Goal: Task Accomplishment & Management: Use online tool/utility

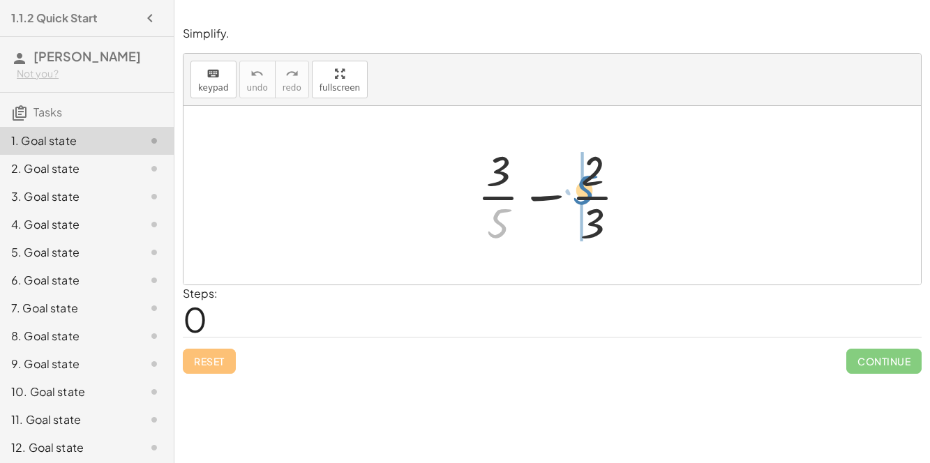
drag, startPoint x: 488, startPoint y: 228, endPoint x: 586, endPoint y: 181, distance: 108.3
click at [586, 181] on div at bounding box center [557, 195] width 174 height 107
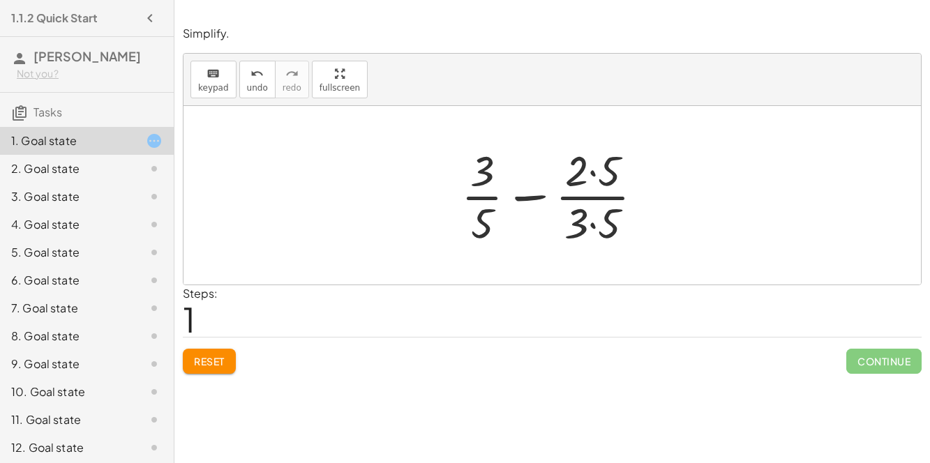
click at [524, 197] on div at bounding box center [557, 195] width 207 height 107
drag, startPoint x: 479, startPoint y: 218, endPoint x: 607, endPoint y: 213, distance: 127.8
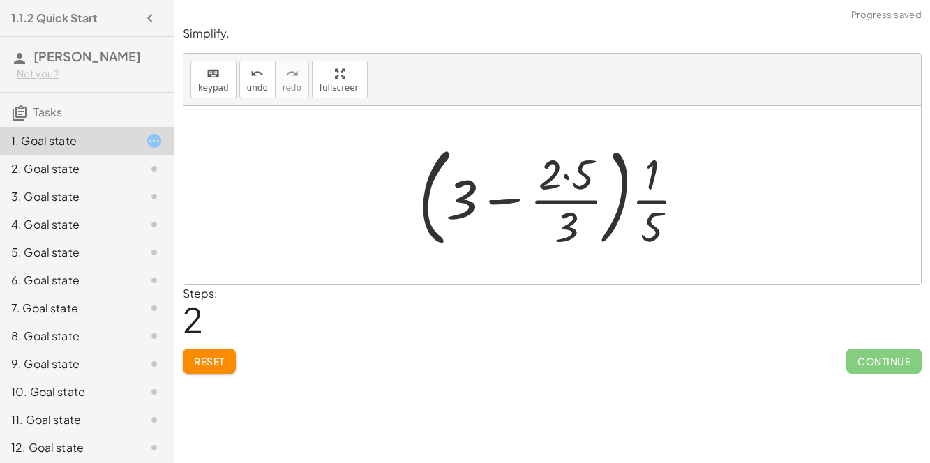
click at [607, 213] on div at bounding box center [558, 195] width 292 height 116
click at [498, 196] on div at bounding box center [558, 195] width 292 height 116
click at [435, 231] on div at bounding box center [558, 195] width 292 height 116
click at [461, 200] on div at bounding box center [558, 195] width 292 height 116
drag, startPoint x: 462, startPoint y: 201, endPoint x: 674, endPoint y: 180, distance: 213.1
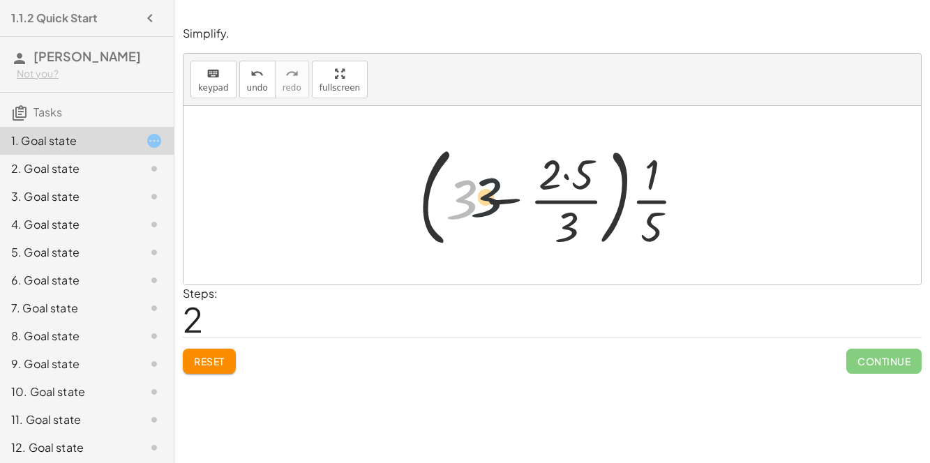
click at [674, 180] on div at bounding box center [558, 195] width 292 height 116
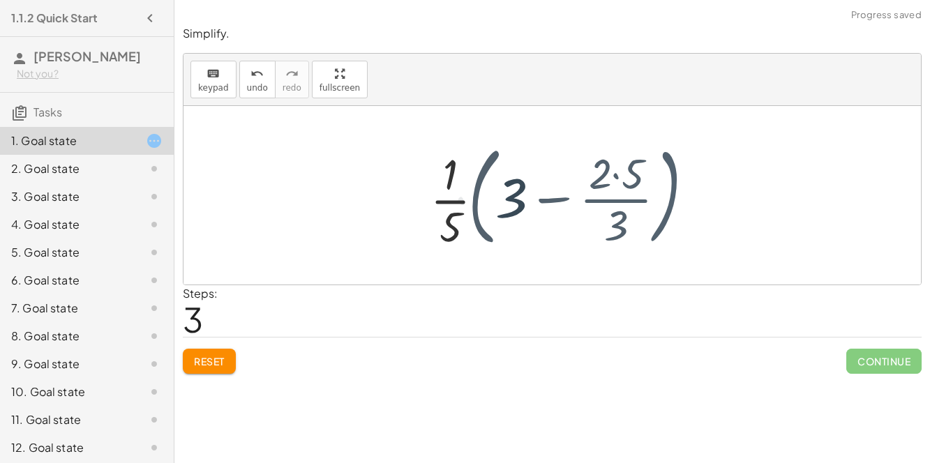
click at [673, 180] on div at bounding box center [558, 195] width 292 height 116
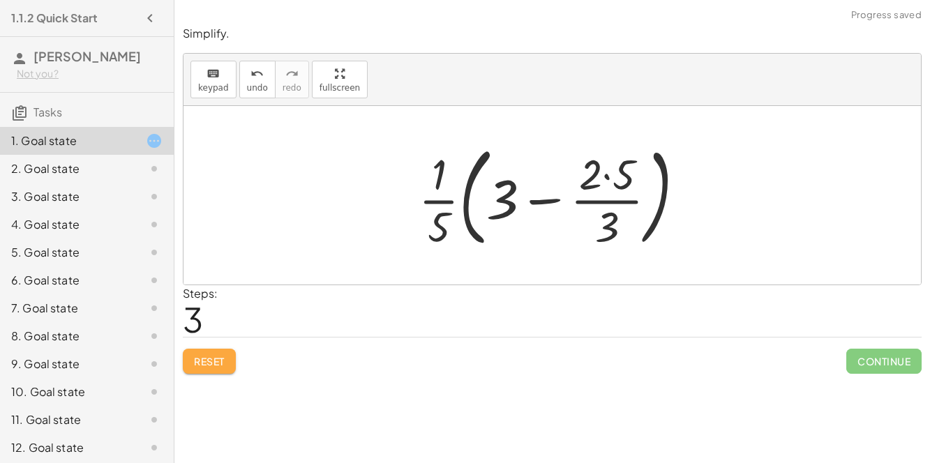
click at [204, 352] on button "Reset" at bounding box center [209, 361] width 53 height 25
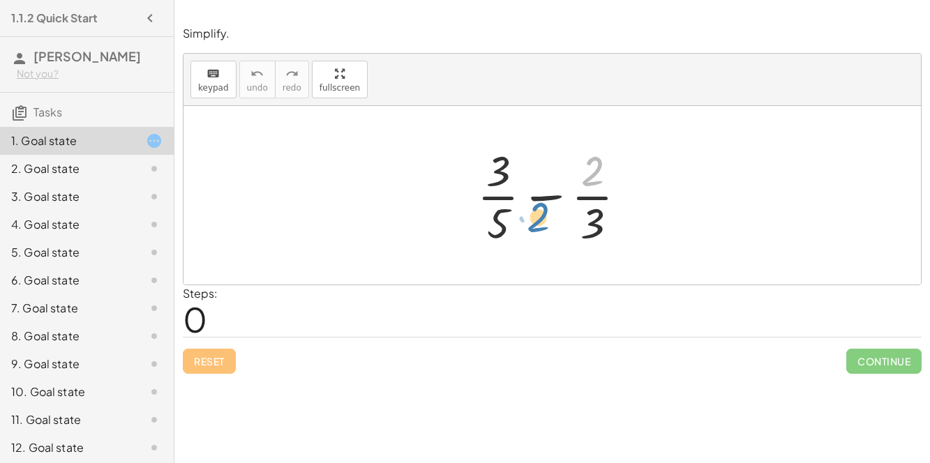
drag, startPoint x: 593, startPoint y: 166, endPoint x: 603, endPoint y: 163, distance: 10.2
click at [603, 163] on div at bounding box center [557, 195] width 174 height 107
click at [592, 220] on div at bounding box center [557, 195] width 174 height 107
click at [497, 214] on div at bounding box center [557, 195] width 174 height 107
drag, startPoint x: 495, startPoint y: 167, endPoint x: 490, endPoint y: 173, distance: 8.0
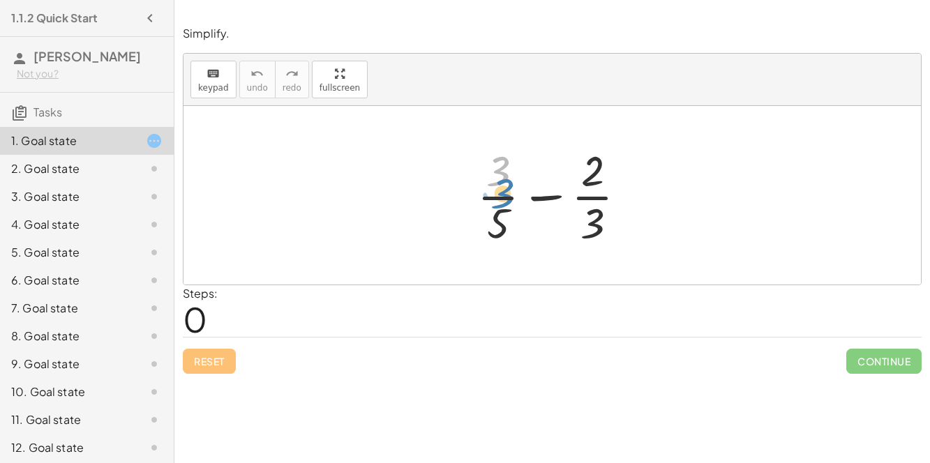
click at [490, 173] on div at bounding box center [557, 195] width 174 height 107
click at [537, 193] on div at bounding box center [557, 195] width 174 height 107
drag, startPoint x: 589, startPoint y: 176, endPoint x: 478, endPoint y: 226, distance: 121.8
click at [478, 226] on div at bounding box center [557, 195] width 174 height 107
drag, startPoint x: 496, startPoint y: 228, endPoint x: 585, endPoint y: 242, distance: 89.7
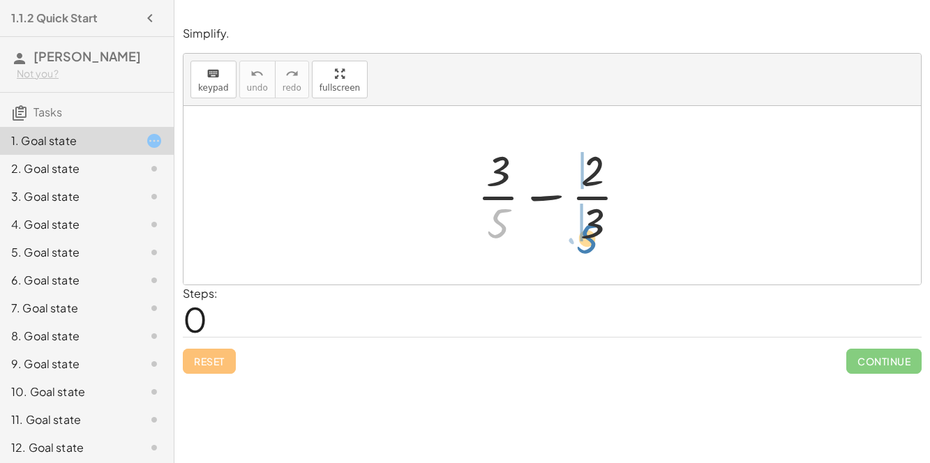
click at [585, 242] on div at bounding box center [557, 195] width 174 height 107
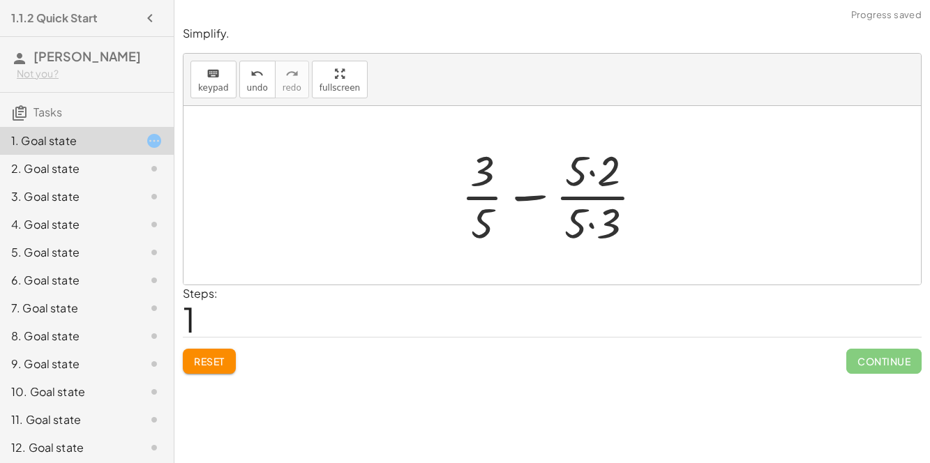
click at [488, 213] on div at bounding box center [557, 195] width 207 height 107
click at [482, 214] on div at bounding box center [557, 195] width 207 height 107
click at [209, 355] on span "Reset" at bounding box center [209, 361] width 31 height 13
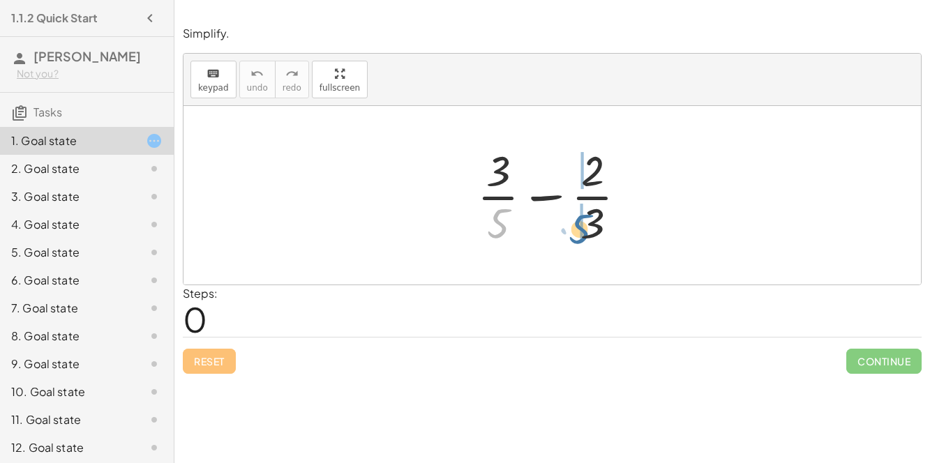
drag, startPoint x: 510, startPoint y: 233, endPoint x: 593, endPoint y: 238, distance: 83.2
click at [593, 238] on div at bounding box center [557, 195] width 174 height 107
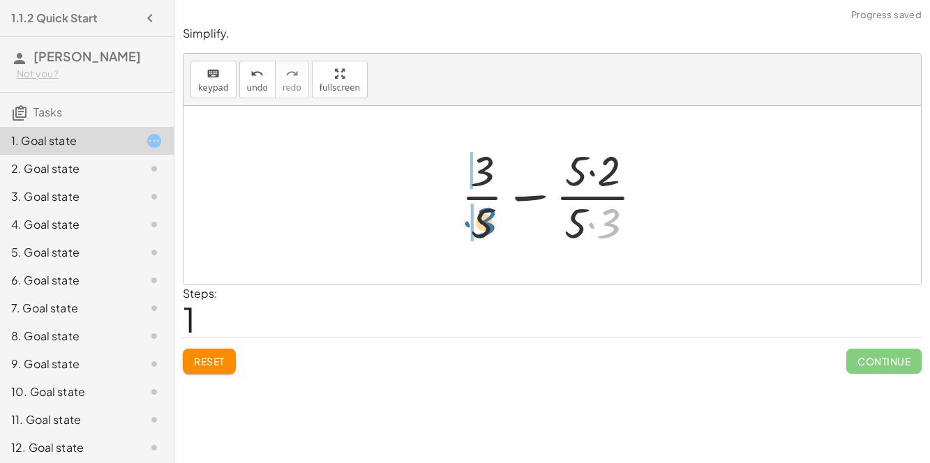
drag, startPoint x: 605, startPoint y: 219, endPoint x: 475, endPoint y: 214, distance: 130.5
click at [475, 214] on div at bounding box center [557, 195] width 207 height 107
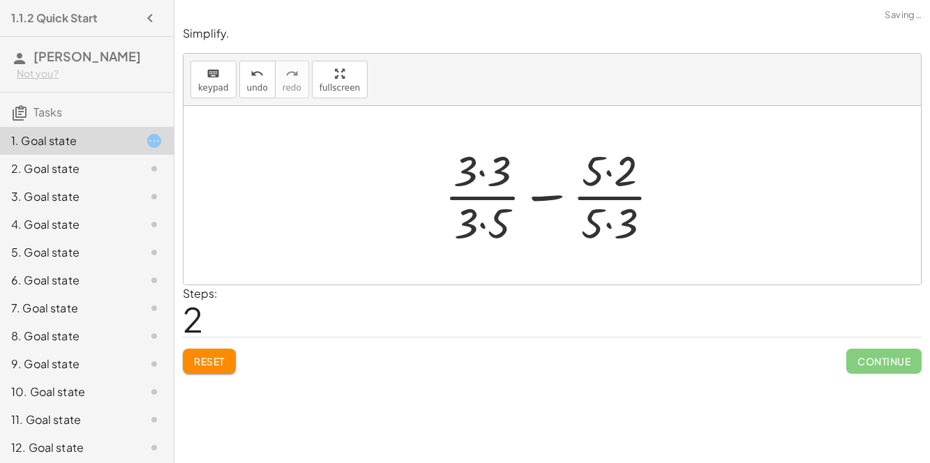
click at [510, 221] on div at bounding box center [557, 195] width 241 height 107
click at [483, 162] on div at bounding box center [557, 195] width 241 height 107
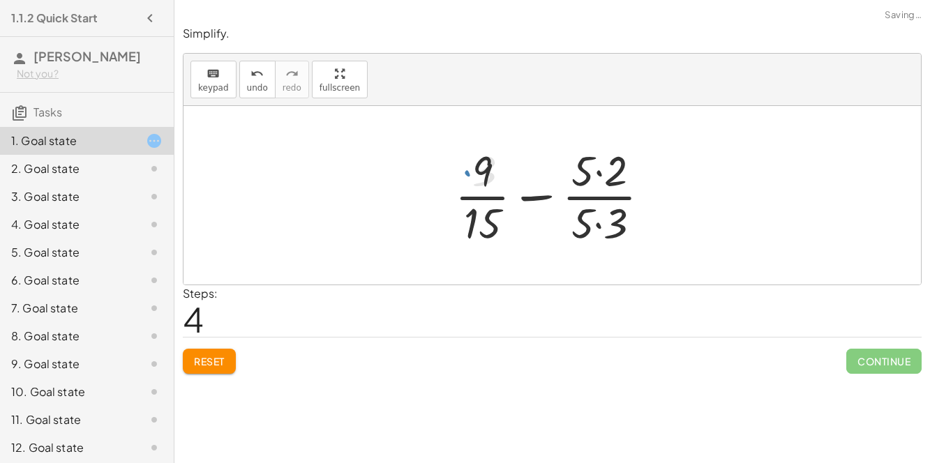
click at [617, 175] on div at bounding box center [558, 195] width 220 height 107
click at [605, 228] on div at bounding box center [558, 195] width 220 height 107
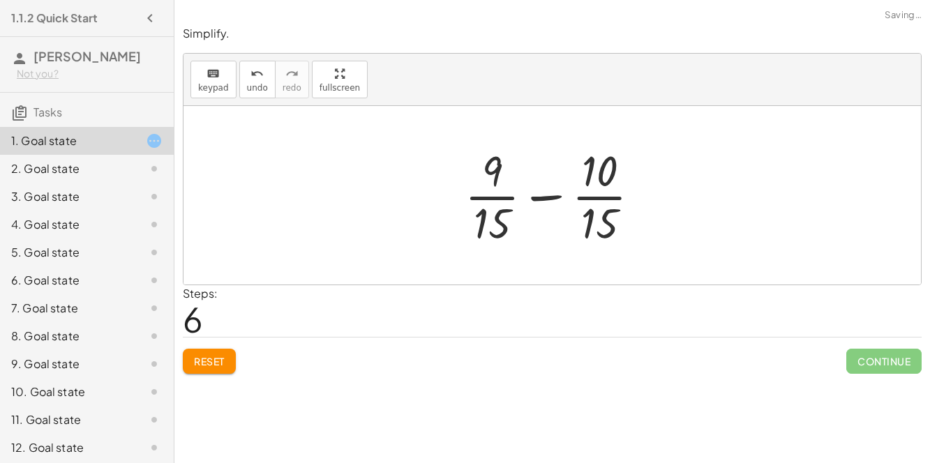
click at [537, 191] on div at bounding box center [558, 195] width 201 height 107
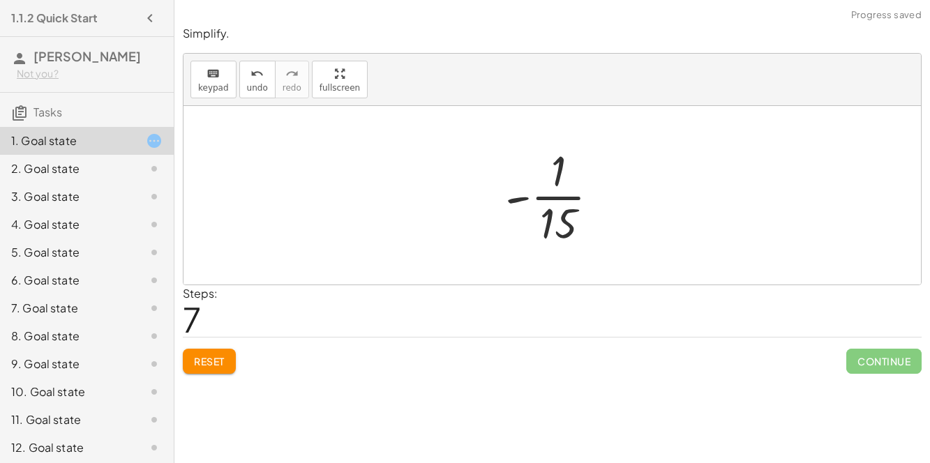
click at [554, 193] on div at bounding box center [557, 195] width 119 height 107
drag, startPoint x: 527, startPoint y: 197, endPoint x: 582, endPoint y: 155, distance: 69.2
click at [582, 155] on div at bounding box center [557, 195] width 119 height 107
drag, startPoint x: 529, startPoint y: 194, endPoint x: 565, endPoint y: 169, distance: 43.5
click at [565, 169] on div at bounding box center [557, 195] width 119 height 107
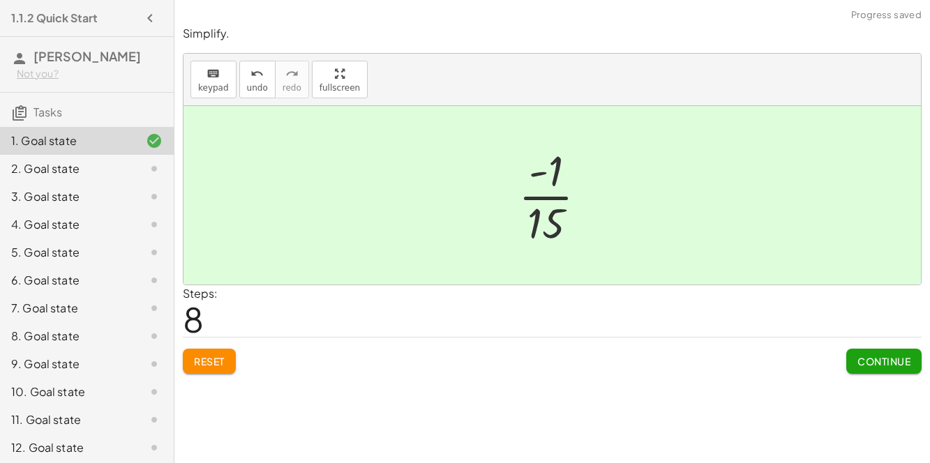
click at [866, 361] on span "Continue" at bounding box center [883, 361] width 53 height 13
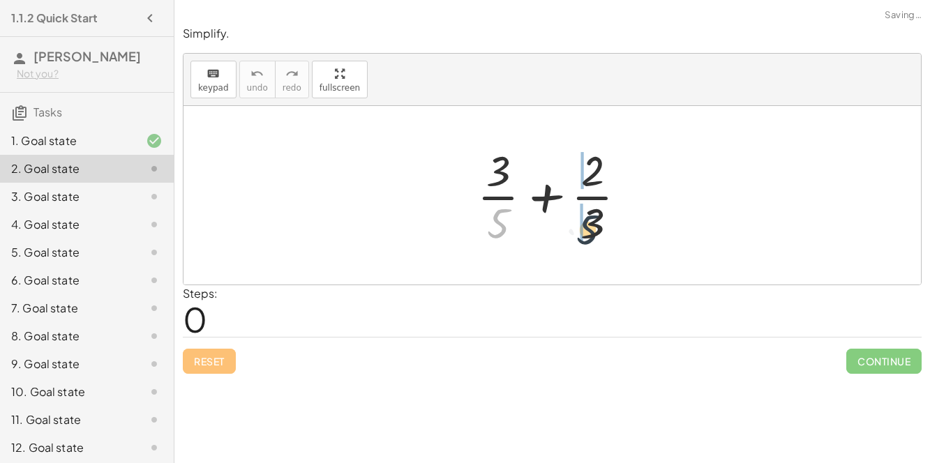
drag, startPoint x: 497, startPoint y: 219, endPoint x: 587, endPoint y: 225, distance: 90.2
click at [587, 225] on div at bounding box center [557, 195] width 174 height 107
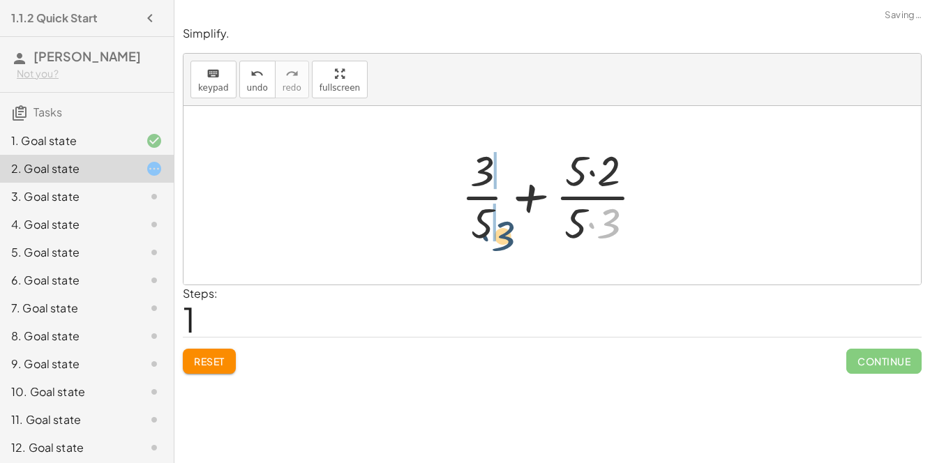
drag, startPoint x: 613, startPoint y: 218, endPoint x: 506, endPoint y: 225, distance: 107.6
click at [506, 225] on div at bounding box center [557, 195] width 207 height 107
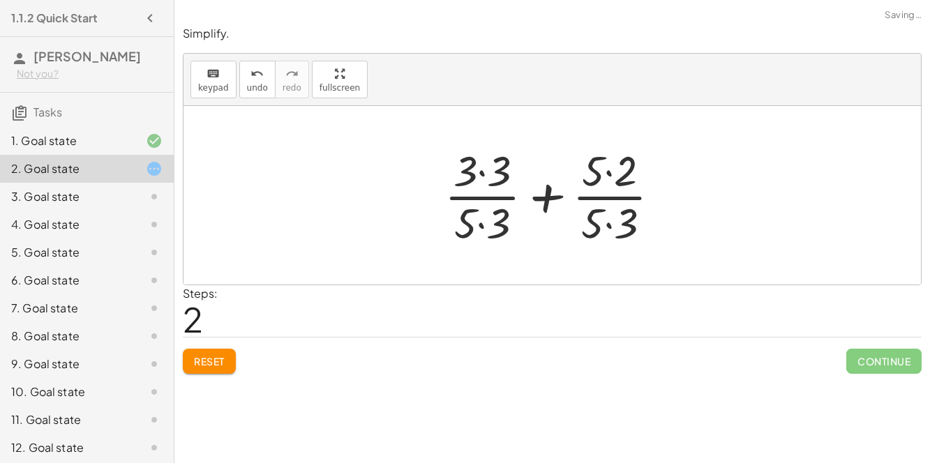
click at [538, 192] on div at bounding box center [557, 195] width 241 height 107
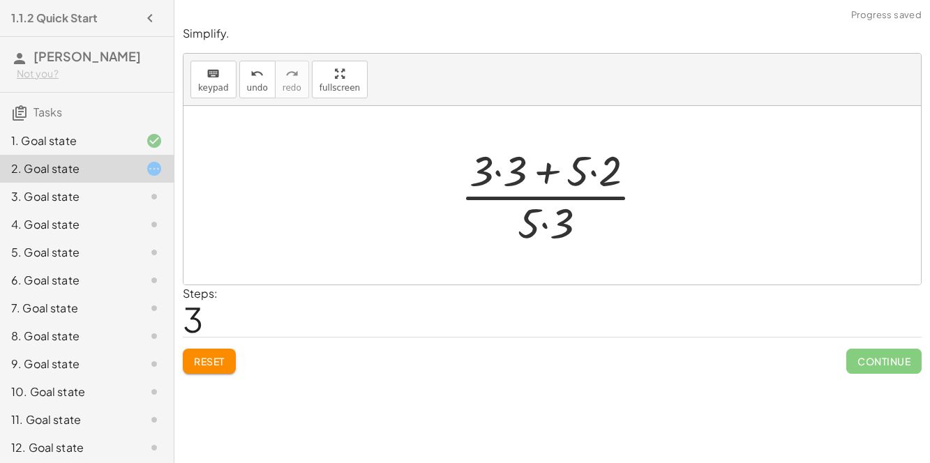
click at [523, 178] on div at bounding box center [557, 195] width 209 height 107
click at [584, 176] on div at bounding box center [558, 195] width 172 height 107
click at [552, 173] on div at bounding box center [557, 195] width 151 height 107
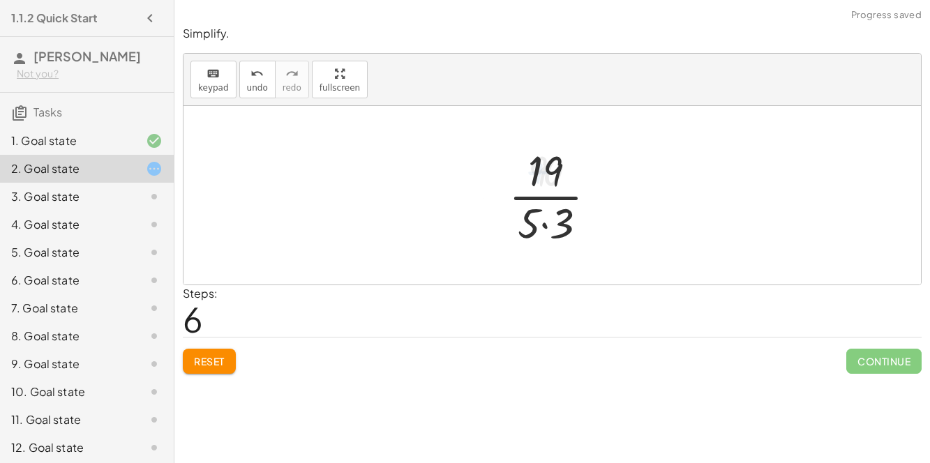
click at [549, 213] on div at bounding box center [558, 195] width 113 height 107
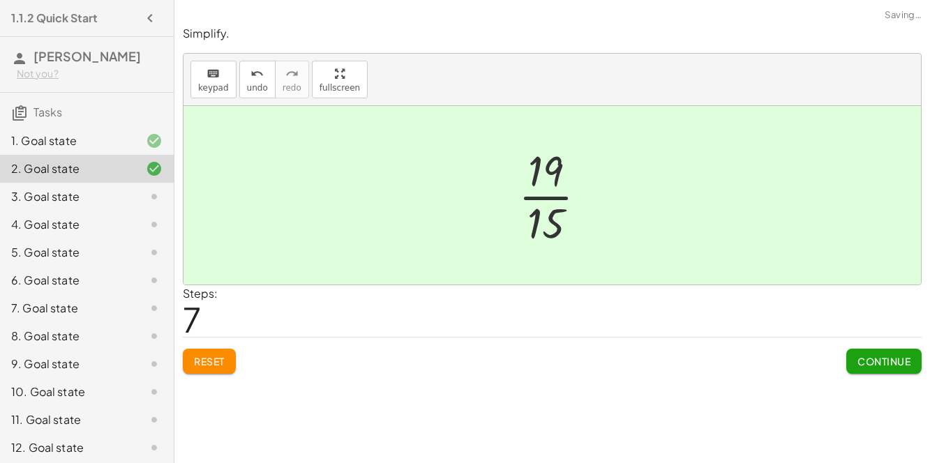
click at [887, 356] on span "Continue" at bounding box center [883, 361] width 53 height 13
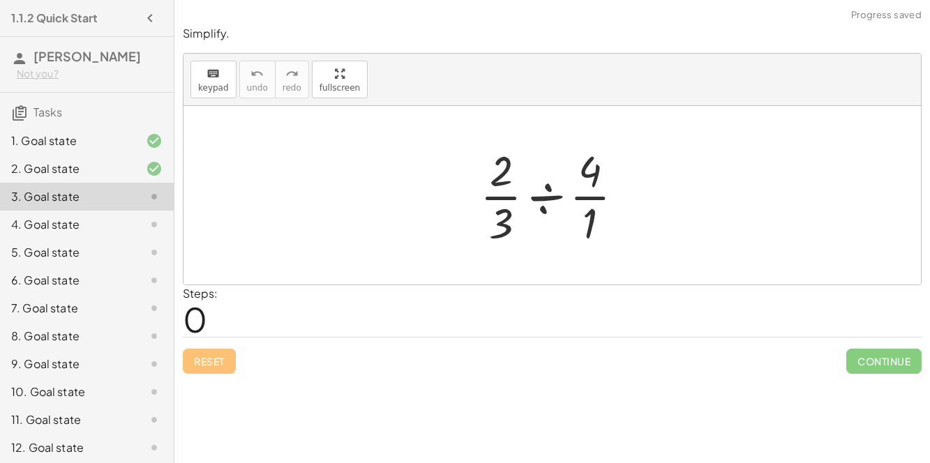
click at [545, 197] on div at bounding box center [557, 195] width 169 height 107
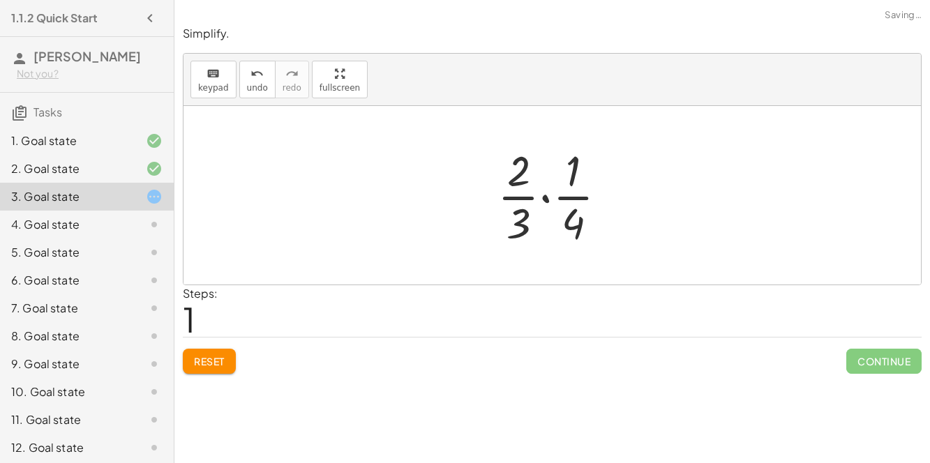
click at [545, 211] on div at bounding box center [557, 195] width 135 height 107
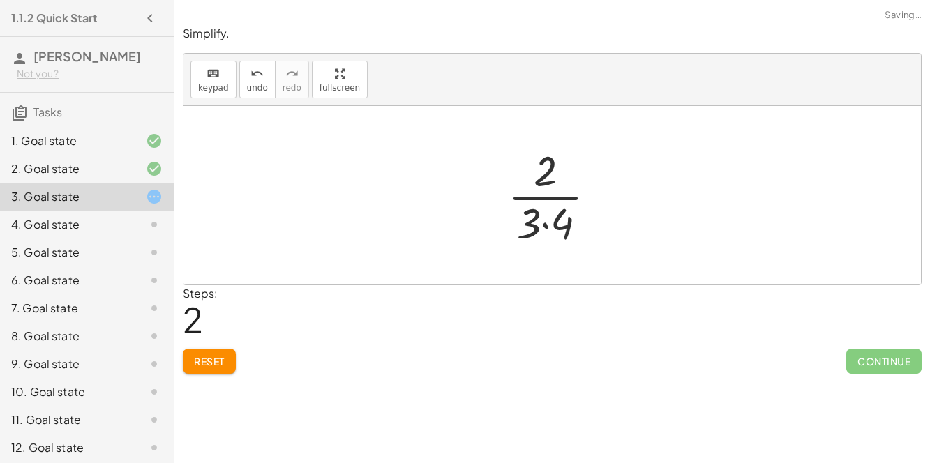
click at [545, 211] on div at bounding box center [558, 195] width 114 height 107
click at [538, 195] on div at bounding box center [558, 195] width 94 height 107
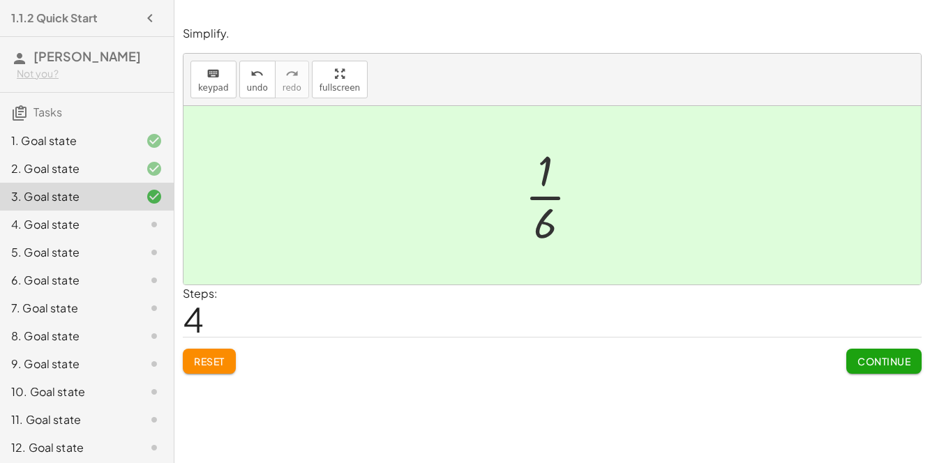
click at [58, 227] on div "4. Goal state" at bounding box center [67, 224] width 112 height 17
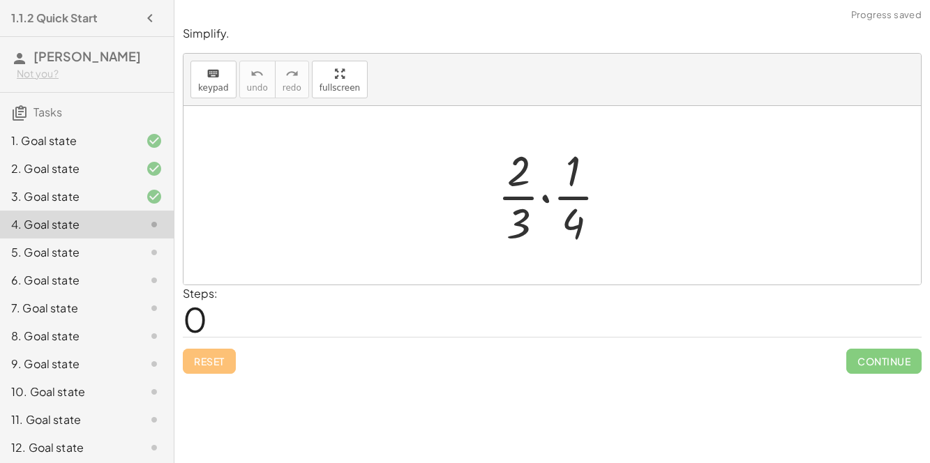
click at [546, 200] on div at bounding box center [557, 195] width 135 height 107
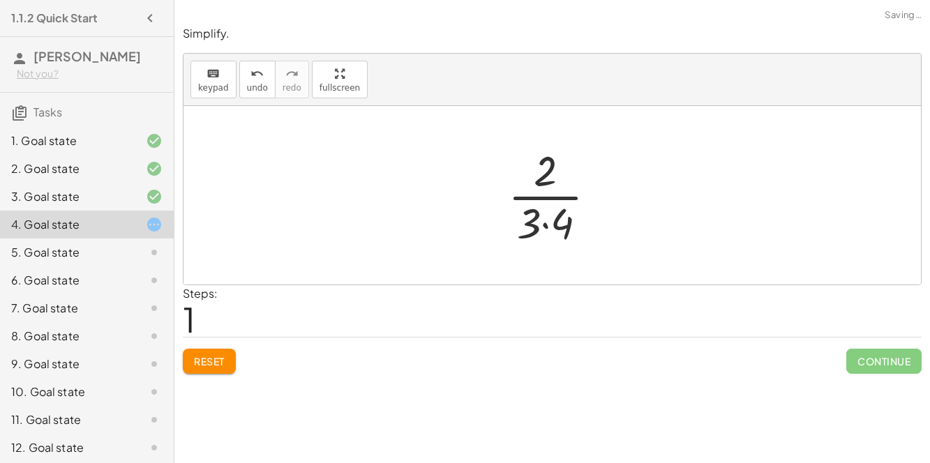
click at [547, 208] on div at bounding box center [558, 195] width 114 height 107
click at [545, 220] on div at bounding box center [558, 195] width 114 height 107
click at [553, 195] on div at bounding box center [558, 195] width 94 height 107
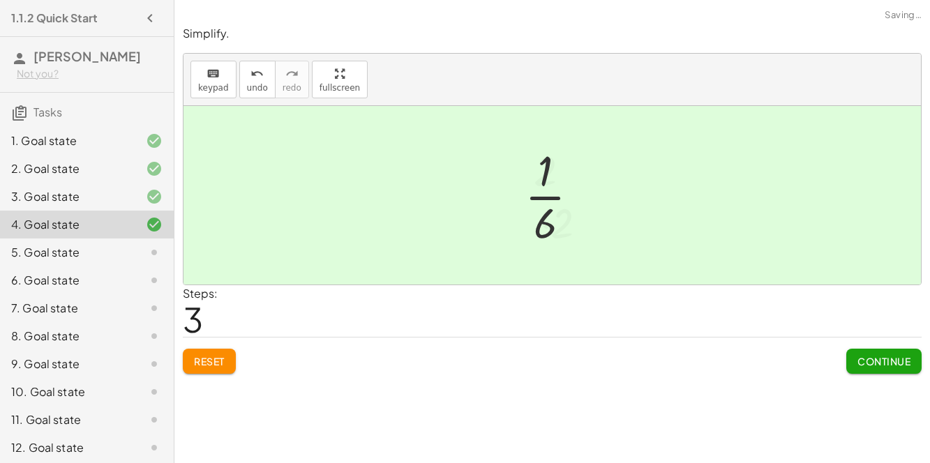
click at [32, 248] on div "5. Goal state" at bounding box center [67, 252] width 112 height 17
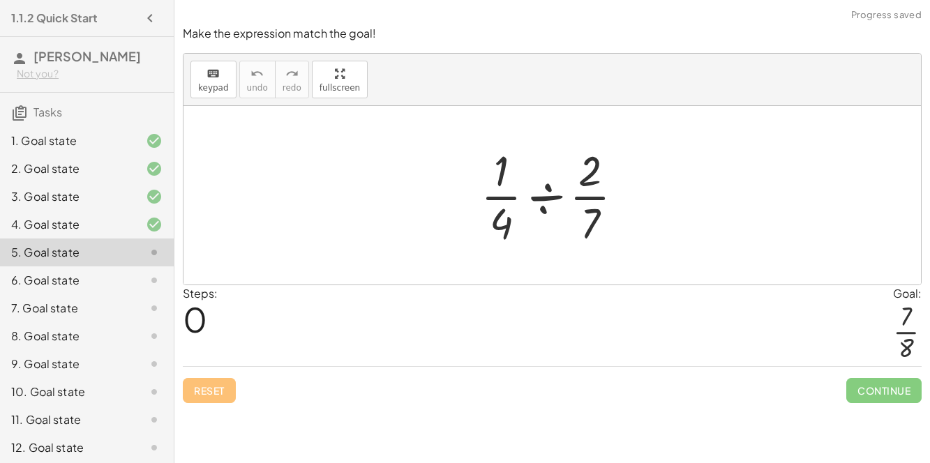
click at [540, 192] on div at bounding box center [558, 195] width 168 height 107
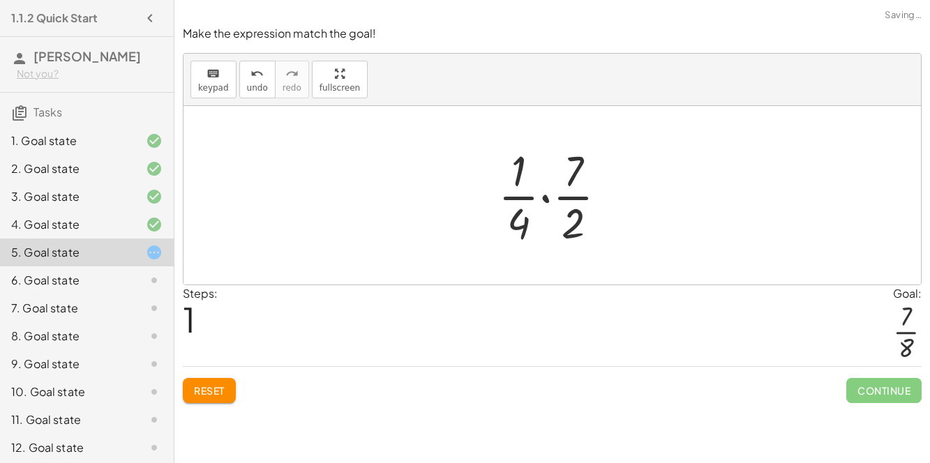
click at [550, 207] on div at bounding box center [558, 195] width 134 height 107
click at [543, 218] on div at bounding box center [558, 195] width 112 height 107
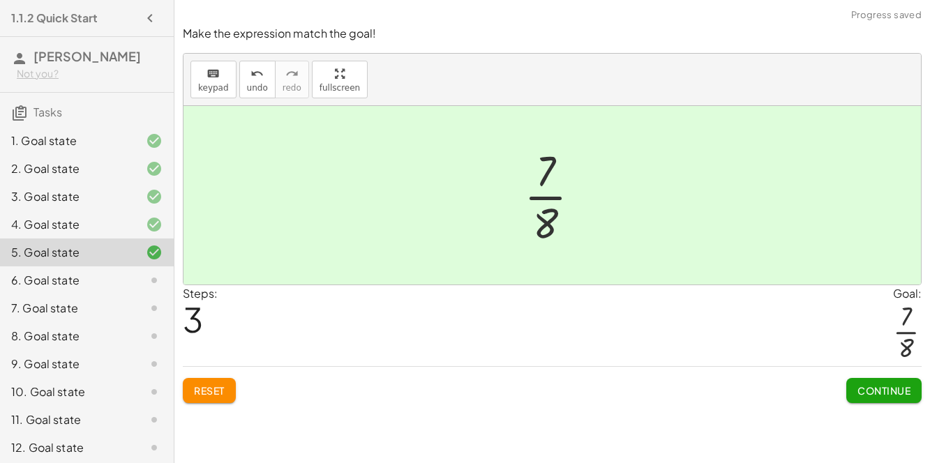
click at [35, 322] on div "6. Goal state" at bounding box center [87, 336] width 174 height 28
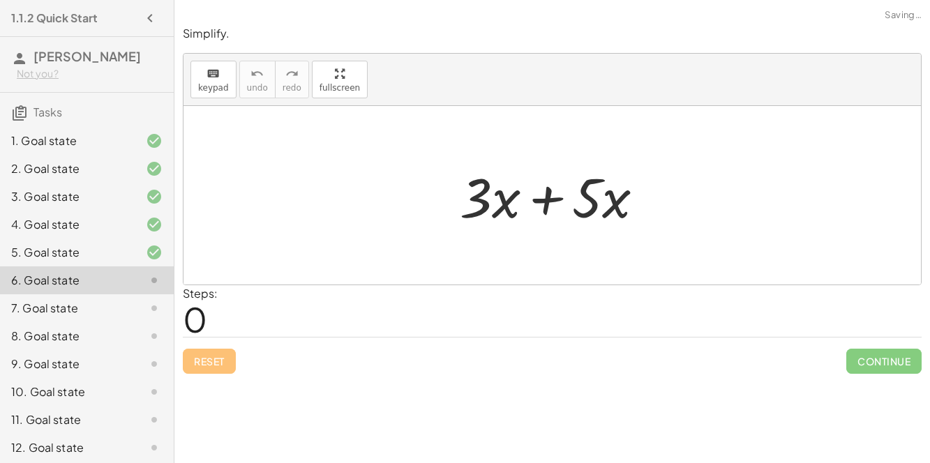
click at [566, 202] on div at bounding box center [558, 196] width 210 height 72
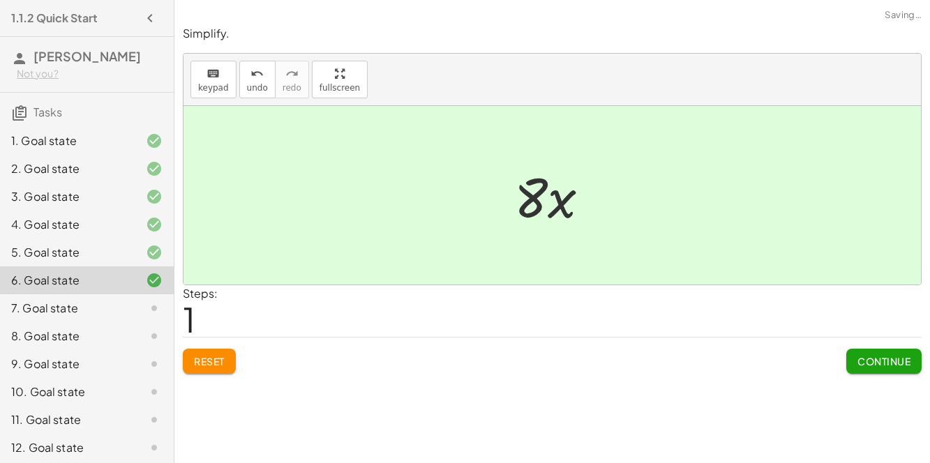
click at [47, 314] on div "7. Goal state" at bounding box center [67, 308] width 112 height 17
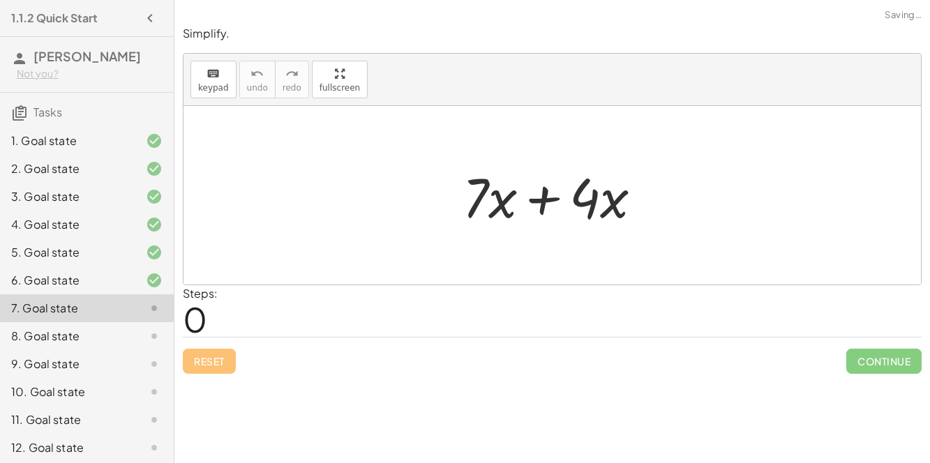
click at [521, 215] on div at bounding box center [557, 196] width 204 height 72
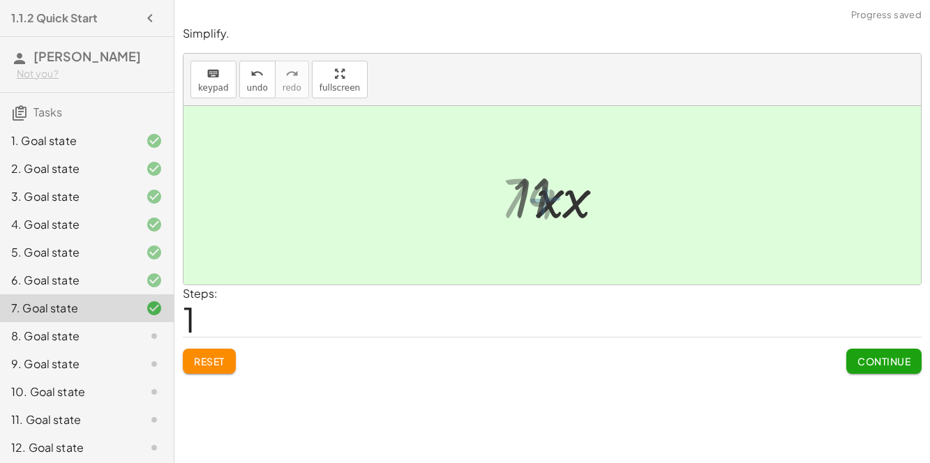
click at [53, 378] on div "8. Goal state" at bounding box center [87, 392] width 174 height 28
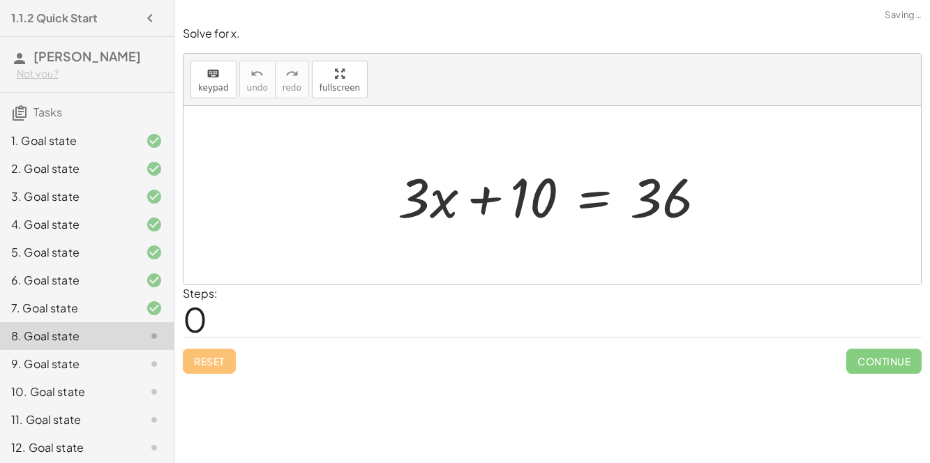
click at [607, 202] on div at bounding box center [557, 196] width 333 height 72
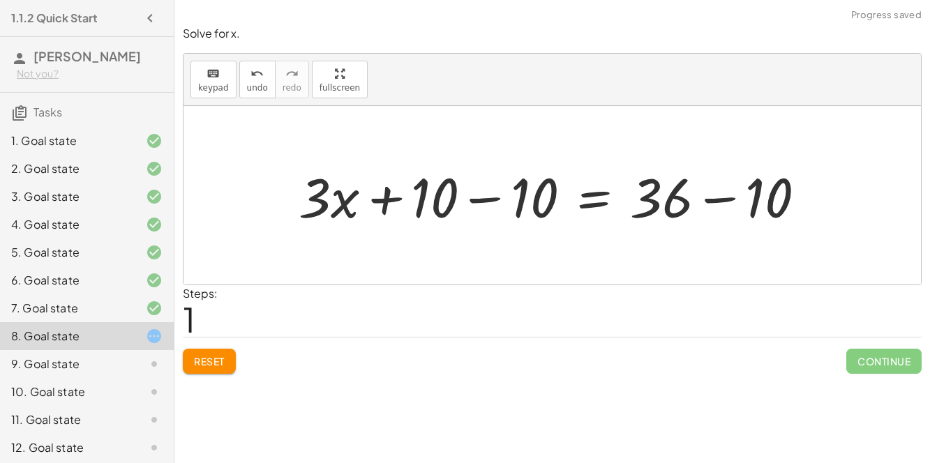
click at [499, 187] on div at bounding box center [558, 196] width 532 height 72
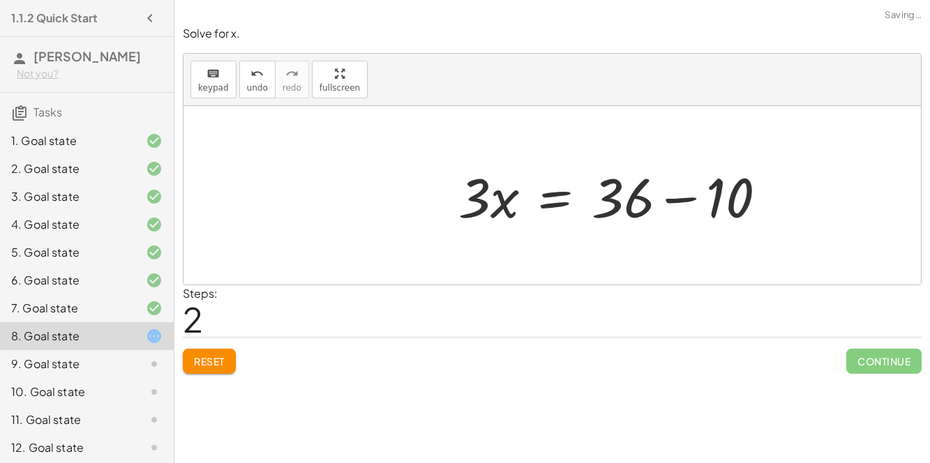
click at [744, 209] on div at bounding box center [551, 195] width 737 height 179
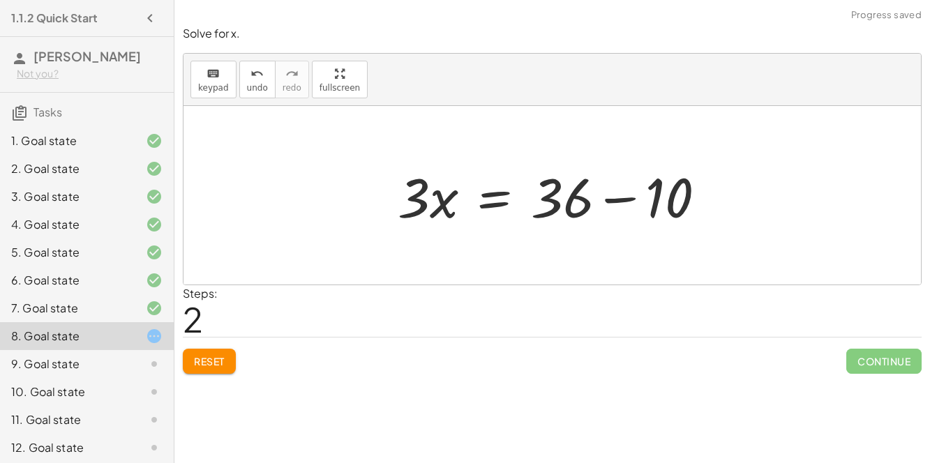
click at [588, 181] on div at bounding box center [557, 196] width 333 height 72
click at [542, 195] on div at bounding box center [557, 196] width 333 height 72
click at [641, 202] on div at bounding box center [557, 196] width 333 height 72
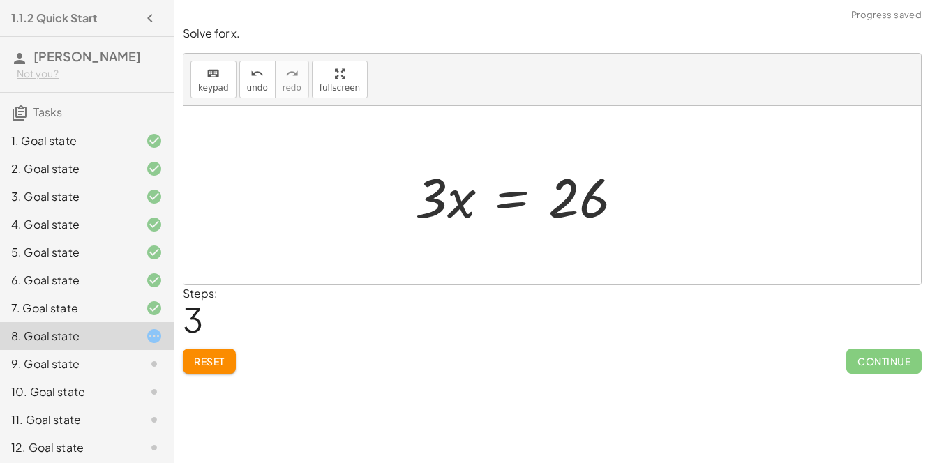
click at [488, 199] on div at bounding box center [524, 196] width 233 height 72
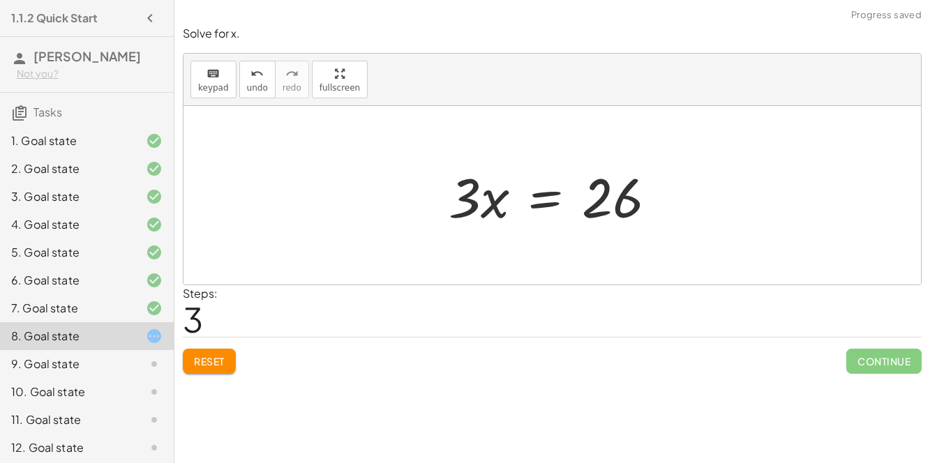
click at [543, 202] on div at bounding box center [558, 196] width 233 height 72
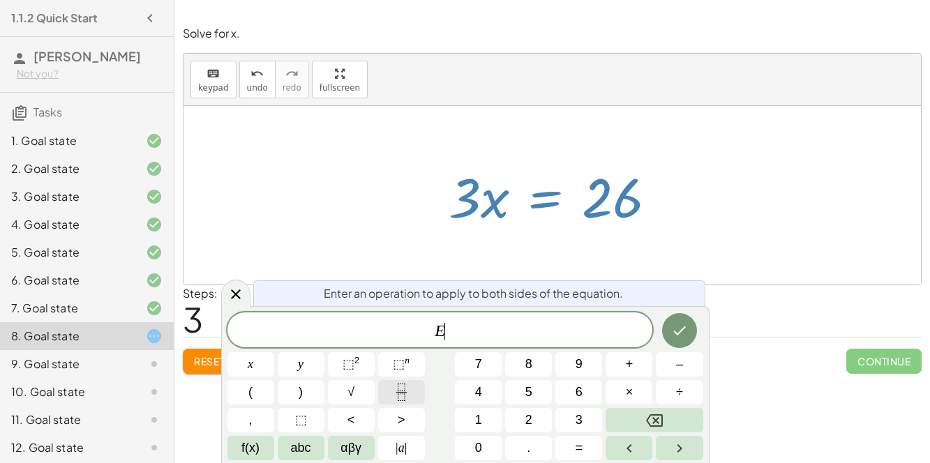
click at [386, 393] on button "Fraction" at bounding box center [401, 392] width 47 height 24
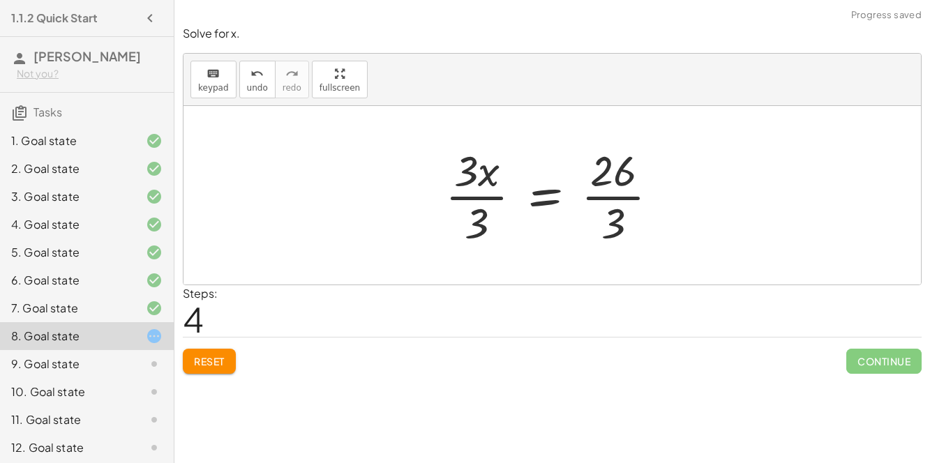
click at [490, 193] on div at bounding box center [557, 195] width 239 height 107
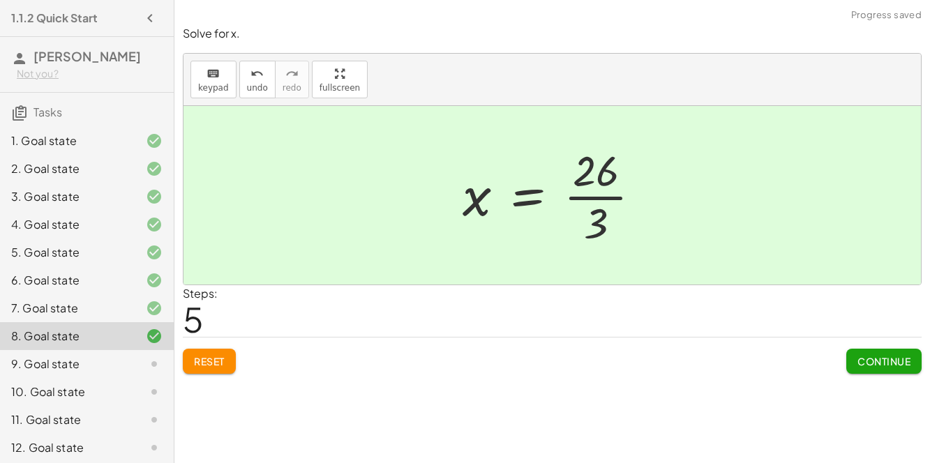
click at [634, 197] on div at bounding box center [557, 195] width 204 height 107
click at [62, 366] on div "9. Goal state" at bounding box center [67, 364] width 112 height 17
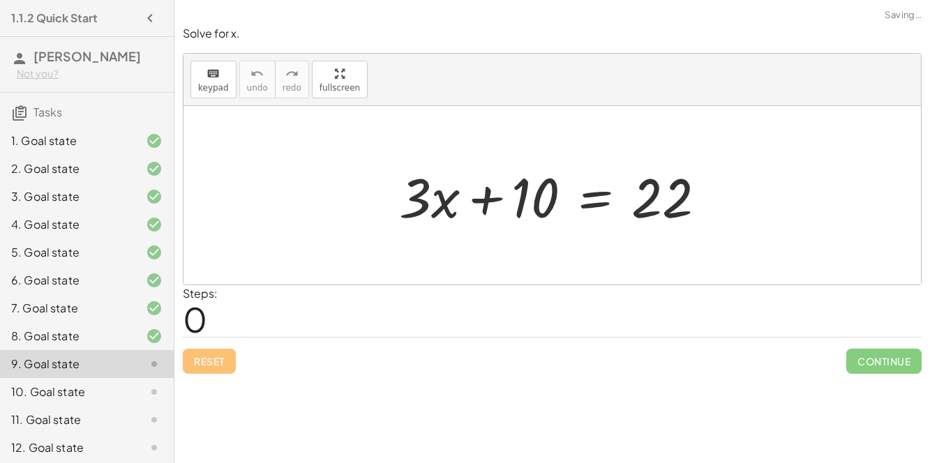
click at [591, 199] on div at bounding box center [558, 196] width 332 height 72
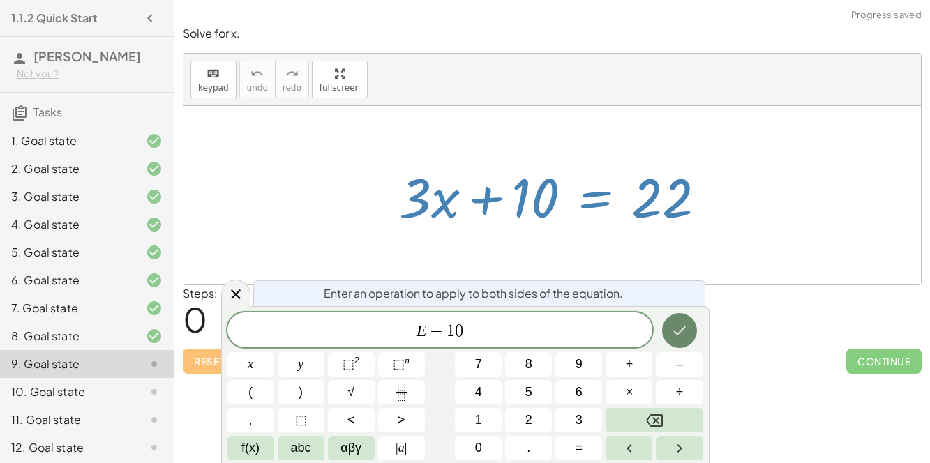
click at [688, 333] on icon "Done" at bounding box center [679, 330] width 17 height 17
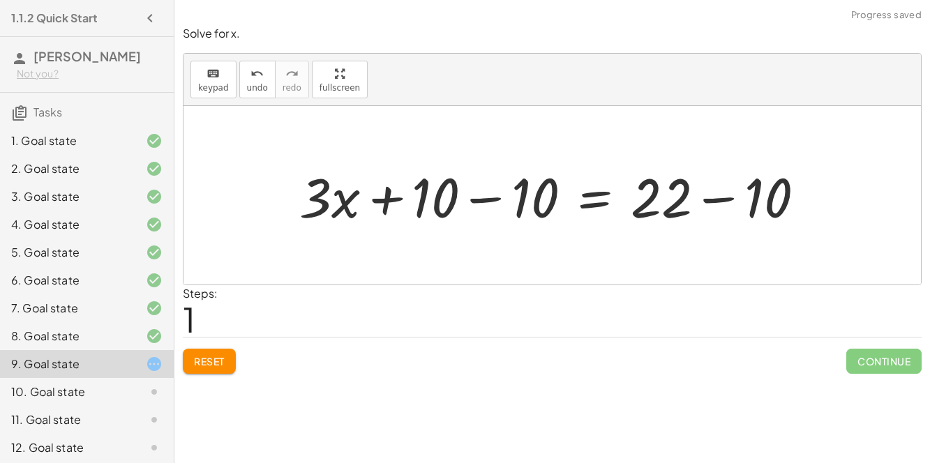
click at [511, 198] on div at bounding box center [557, 196] width 530 height 72
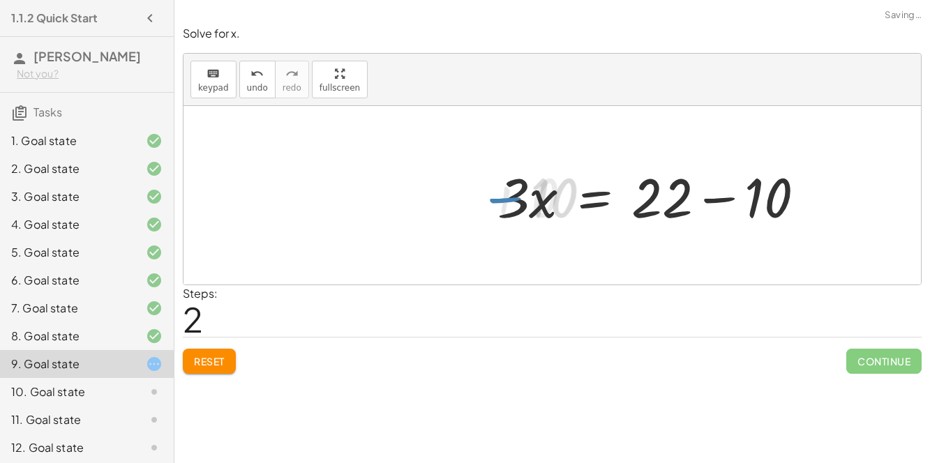
click at [674, 196] on div at bounding box center [657, 196] width 332 height 72
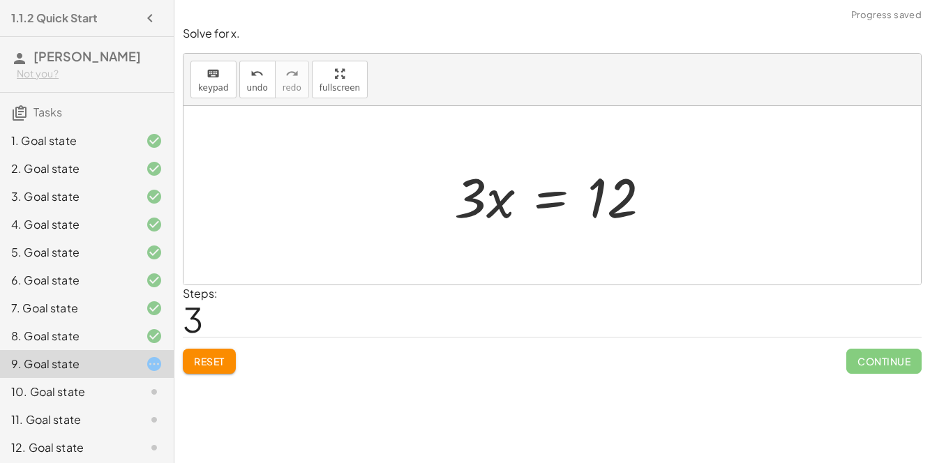
click at [557, 200] on div at bounding box center [557, 196] width 221 height 72
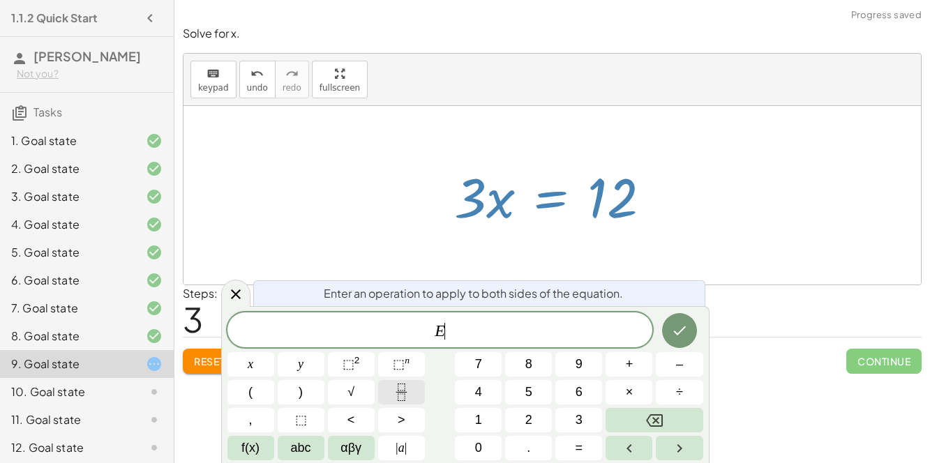
click at [418, 393] on button "Fraction" at bounding box center [401, 392] width 47 height 24
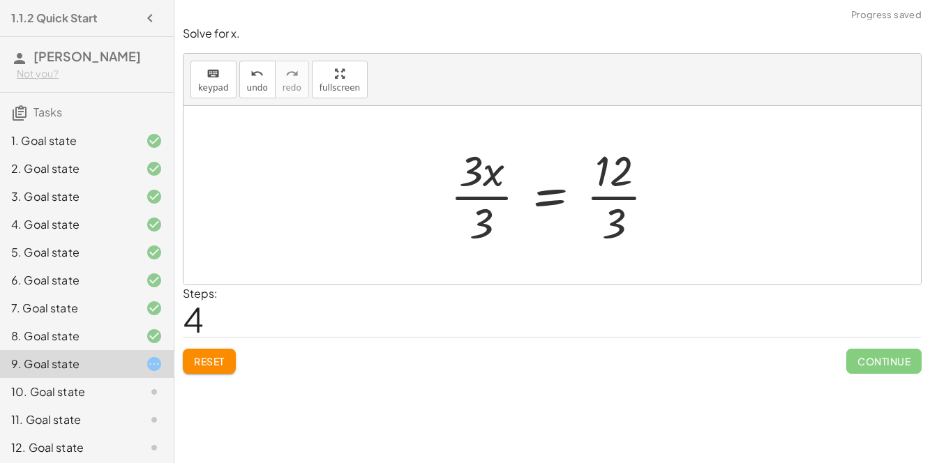
click at [476, 194] on div at bounding box center [558, 195] width 230 height 107
click at [636, 199] on div at bounding box center [574, 195] width 195 height 107
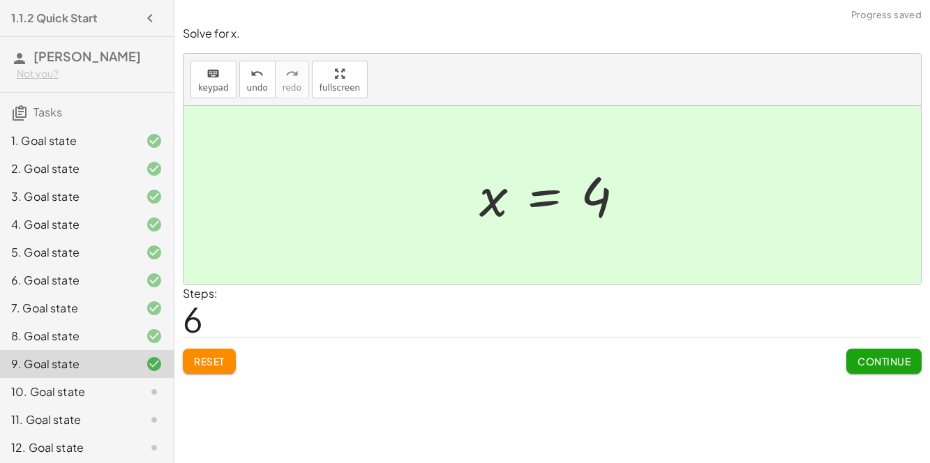
click at [51, 389] on div "10. Goal state" at bounding box center [67, 392] width 112 height 17
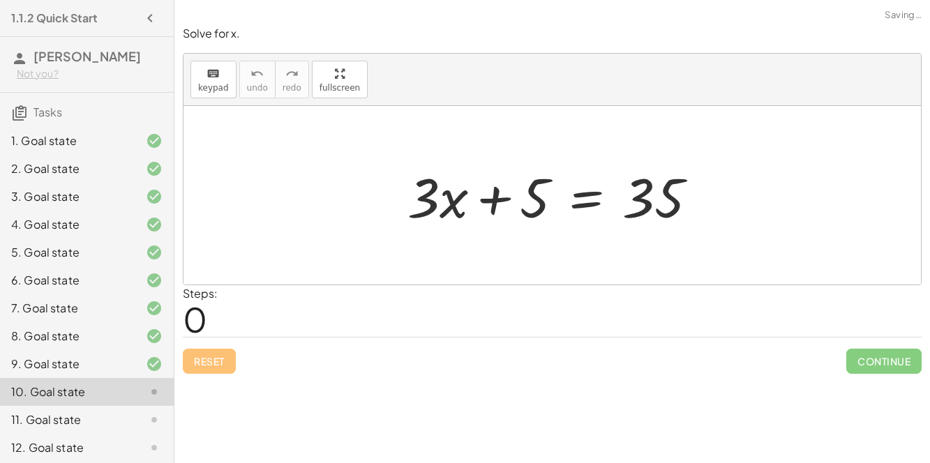
scroll to position [3, 0]
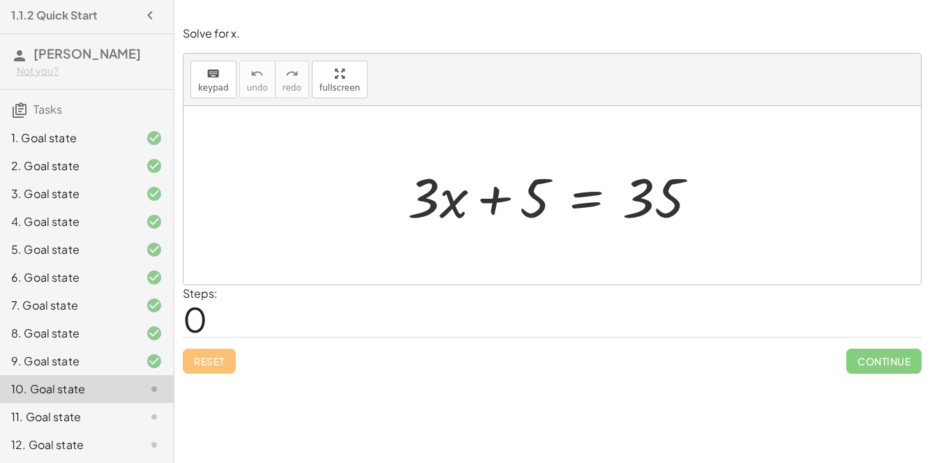
click at [577, 199] on div at bounding box center [557, 196] width 315 height 72
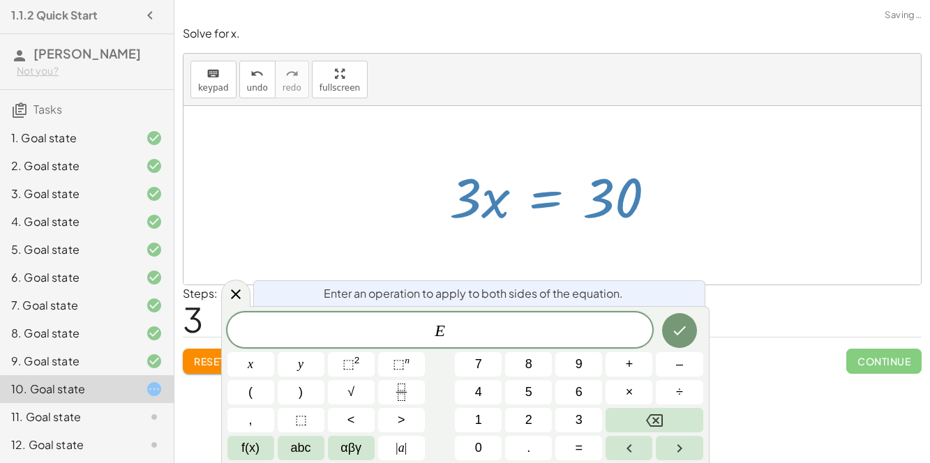
click at [407, 391] on icon "Fraction" at bounding box center [401, 392] width 17 height 17
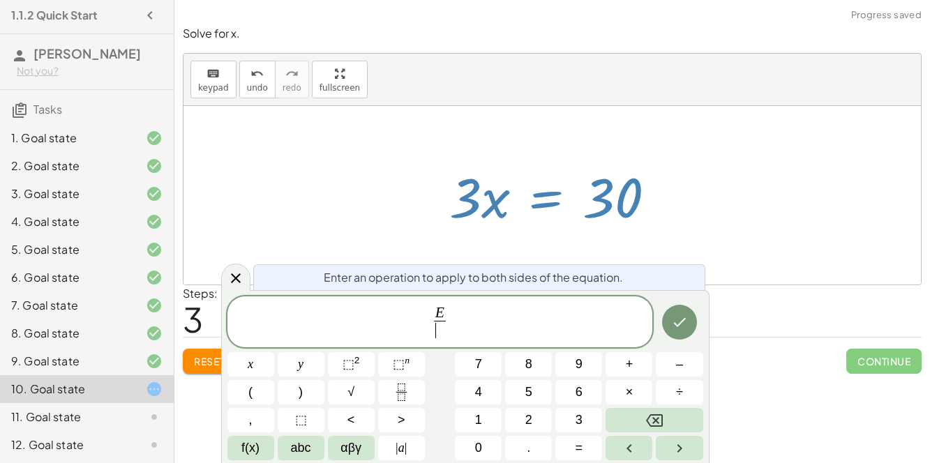
click at [580, 426] on span "3" at bounding box center [578, 420] width 7 height 19
click at [677, 320] on icon "Done" at bounding box center [679, 322] width 17 height 17
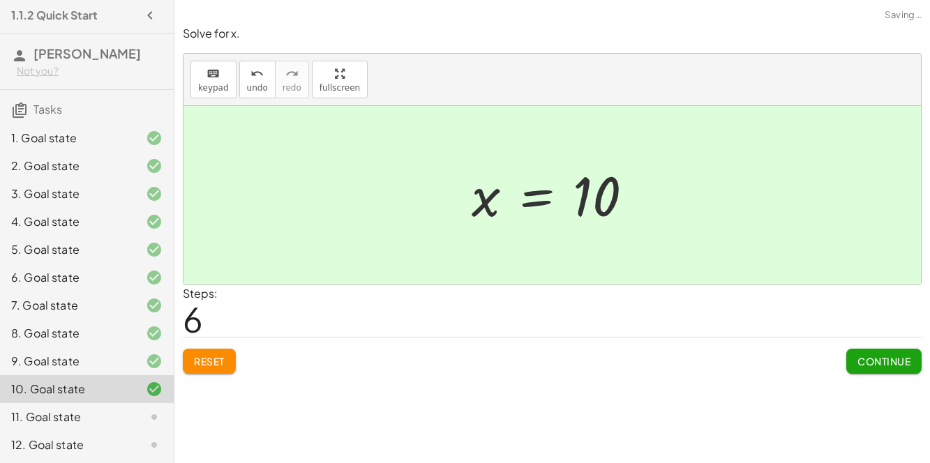
click at [883, 367] on button "Continue" at bounding box center [883, 361] width 75 height 25
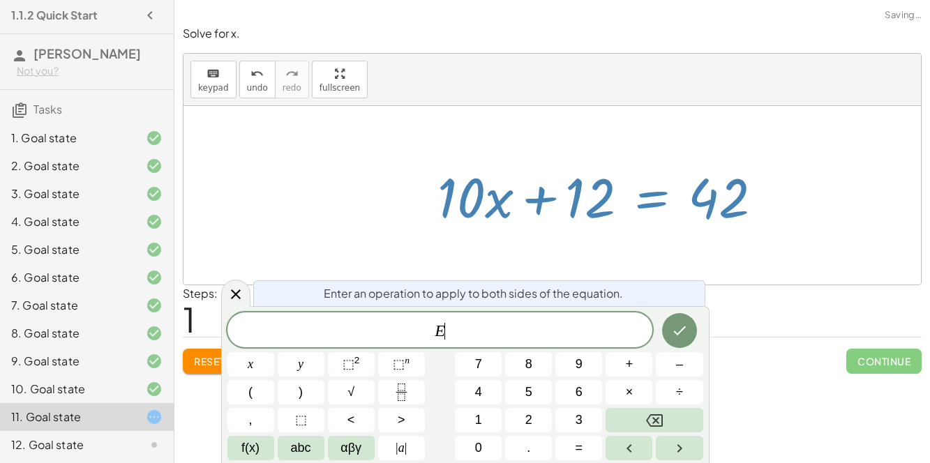
click at [689, 372] on button "–" at bounding box center [679, 364] width 47 height 24
click at [490, 427] on button "1" at bounding box center [478, 420] width 47 height 24
click at [536, 423] on button "2" at bounding box center [528, 420] width 47 height 24
click at [677, 326] on icon "Done" at bounding box center [679, 330] width 17 height 17
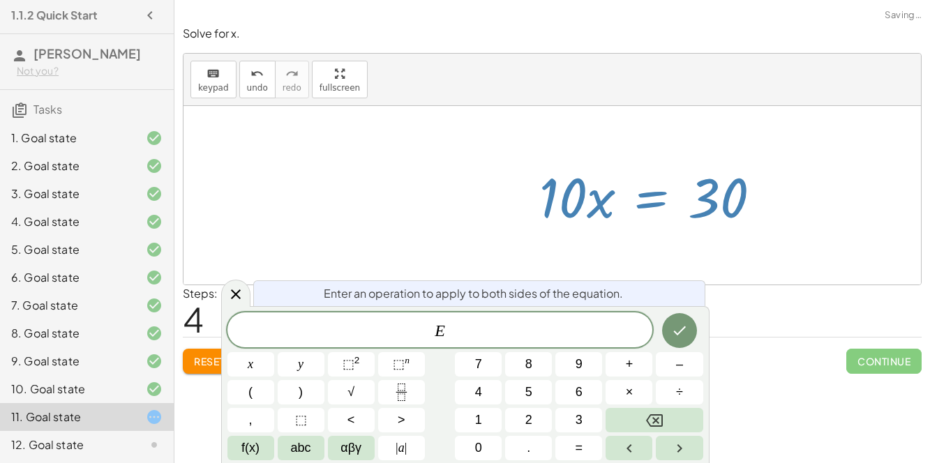
click at [400, 398] on icon "Fraction" at bounding box center [401, 392] width 17 height 17
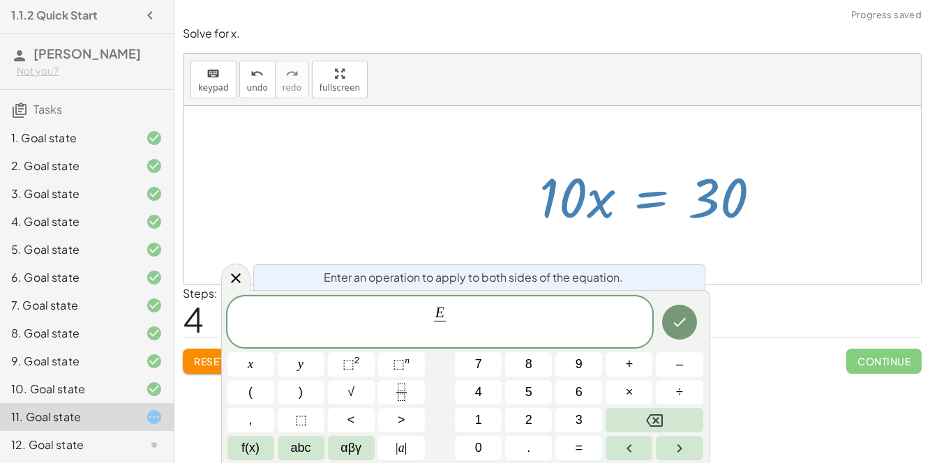
click at [487, 421] on button "1" at bounding box center [478, 420] width 47 height 24
click at [478, 448] on span "0" at bounding box center [478, 448] width 7 height 19
click at [667, 315] on button "Done" at bounding box center [679, 322] width 35 height 35
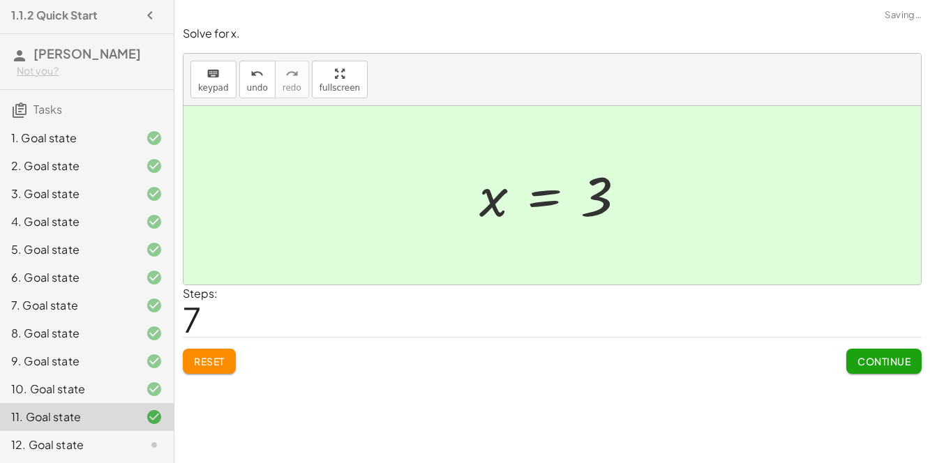
click at [59, 444] on div "12. Goal state" at bounding box center [67, 445] width 112 height 17
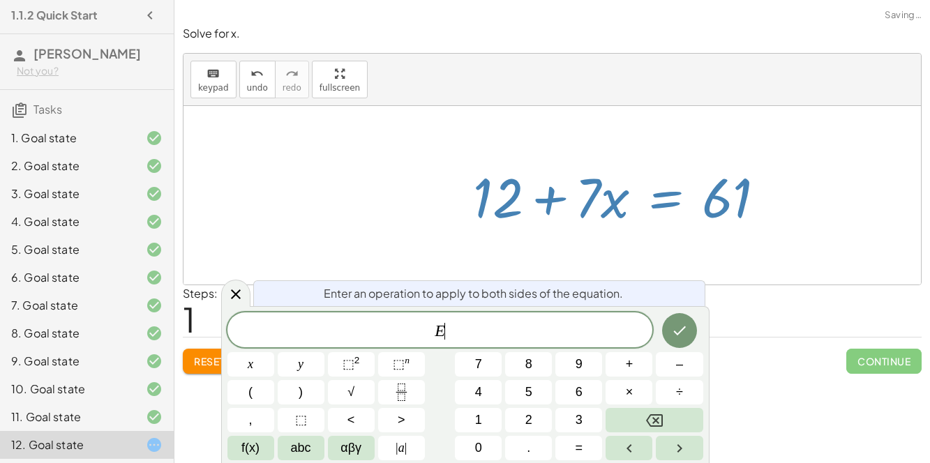
click at [686, 367] on button "–" at bounding box center [679, 364] width 47 height 24
click at [486, 421] on button "1" at bounding box center [478, 420] width 47 height 24
click at [528, 420] on span "2" at bounding box center [528, 420] width 7 height 19
click at [664, 338] on button "Done" at bounding box center [679, 330] width 35 height 35
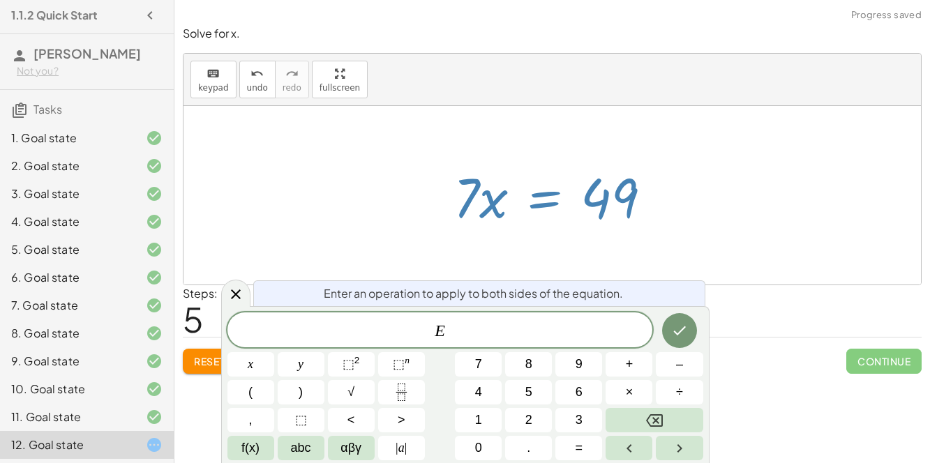
click at [407, 391] on icon "Fraction" at bounding box center [401, 392] width 17 height 17
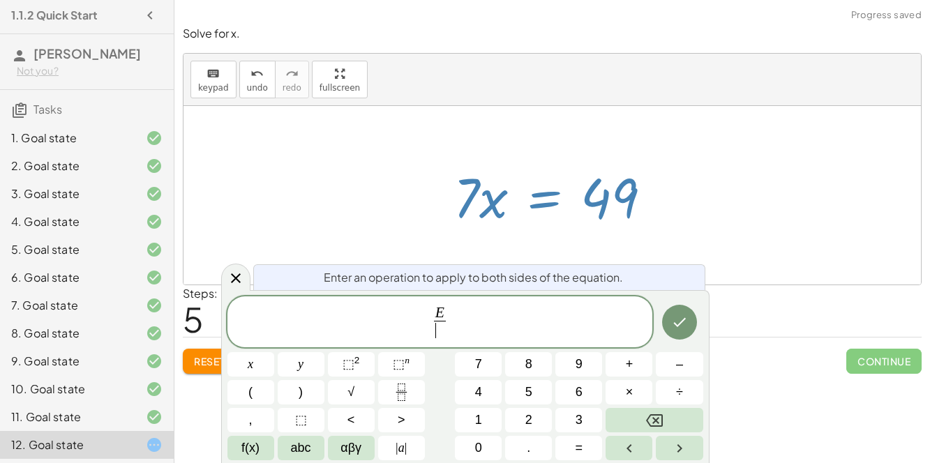
click at [490, 360] on button "7" at bounding box center [478, 364] width 47 height 24
click at [673, 328] on icon "Done" at bounding box center [679, 322] width 17 height 17
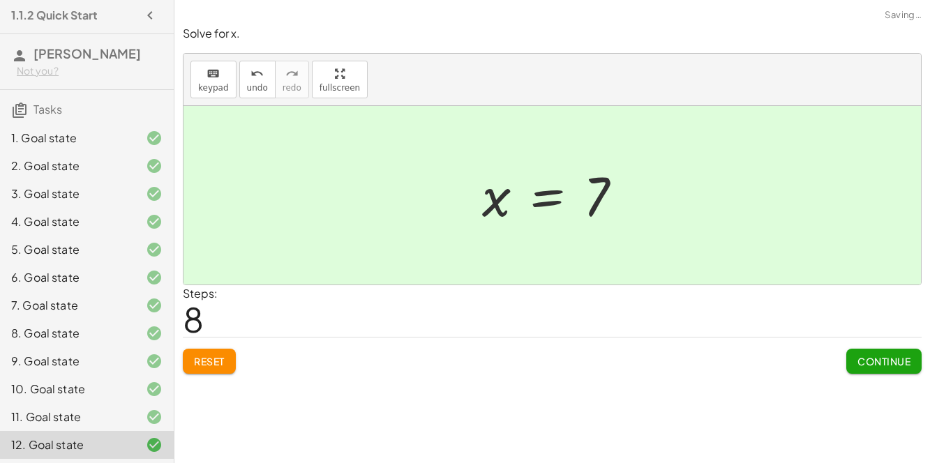
click at [901, 370] on button "Continue" at bounding box center [883, 361] width 75 height 25
